Goal: Check status: Check status

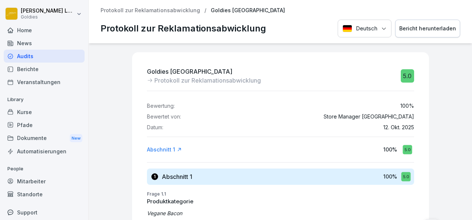
click at [34, 58] on div "Audits" at bounding box center [44, 56] width 81 height 13
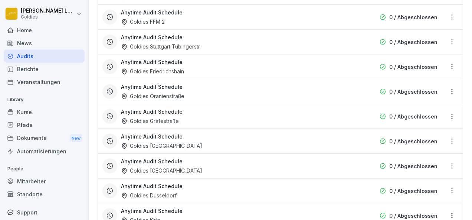
scroll to position [1427, 0]
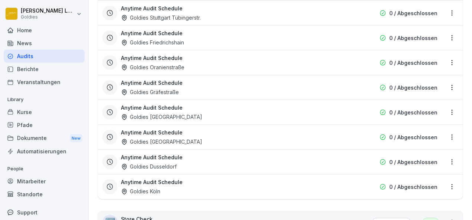
click at [220, 178] on div "Anytime Audit Schedule Goldies [GEOGRAPHIC_DATA]" at bounding box center [233, 186] width 224 height 17
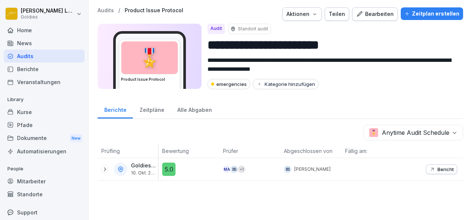
click at [437, 170] on p "Bericht" at bounding box center [445, 169] width 16 height 6
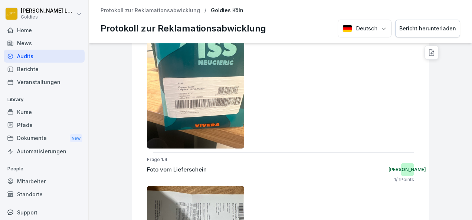
scroll to position [721, 0]
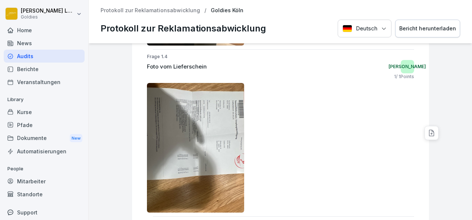
click at [197, 140] on img at bounding box center [196, 148] width 98 height 130
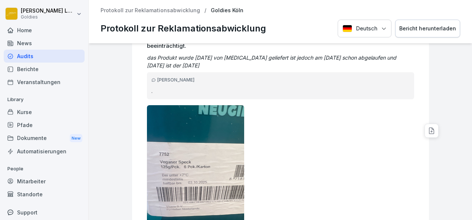
scroll to position [332, 0]
click at [32, 52] on div "Audits" at bounding box center [44, 56] width 81 height 13
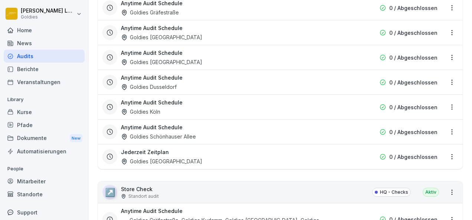
scroll to position [1447, 0]
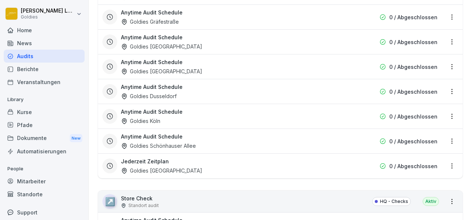
click at [158, 158] on h3 "Jederzeit Zeitplan" at bounding box center [145, 162] width 48 height 8
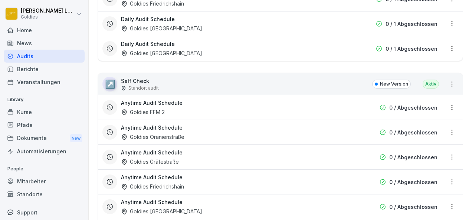
scroll to position [739, 0]
